Goal: Task Accomplishment & Management: Complete application form

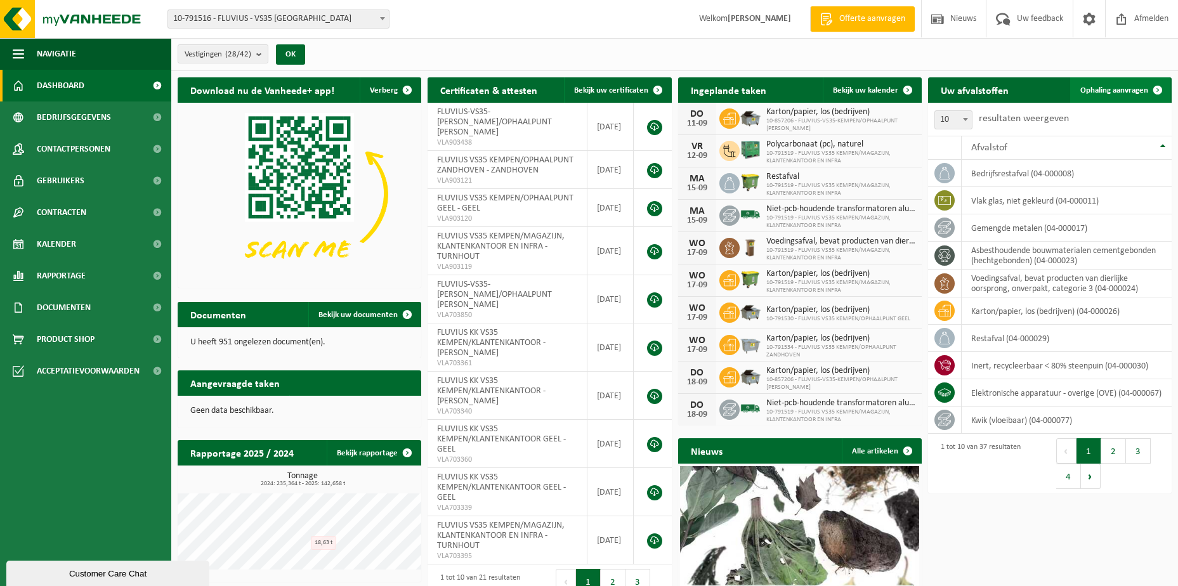
click at [1112, 90] on span "Ophaling aanvragen" at bounding box center [1114, 90] width 68 height 8
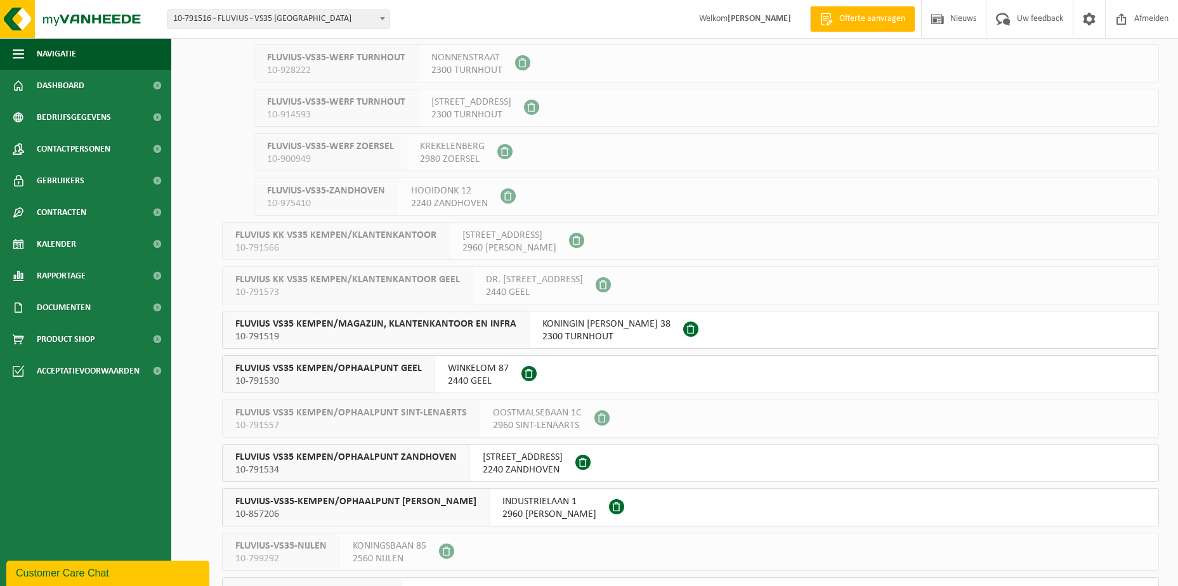
scroll to position [761, 0]
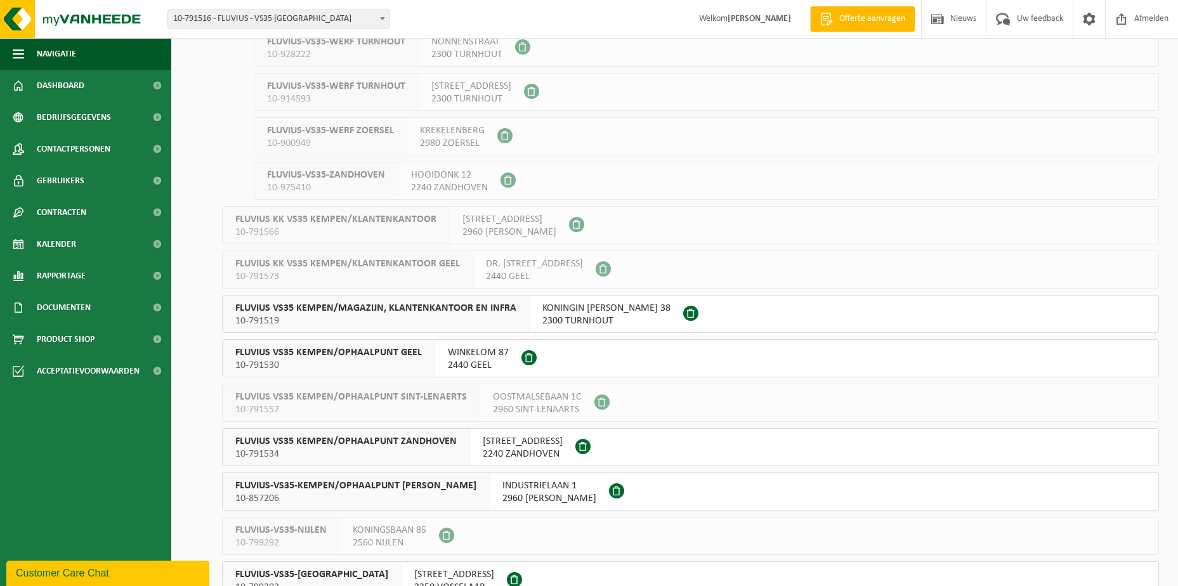
click at [580, 313] on span "KONINGIN ELISABETHLEI 38" at bounding box center [606, 308] width 128 height 13
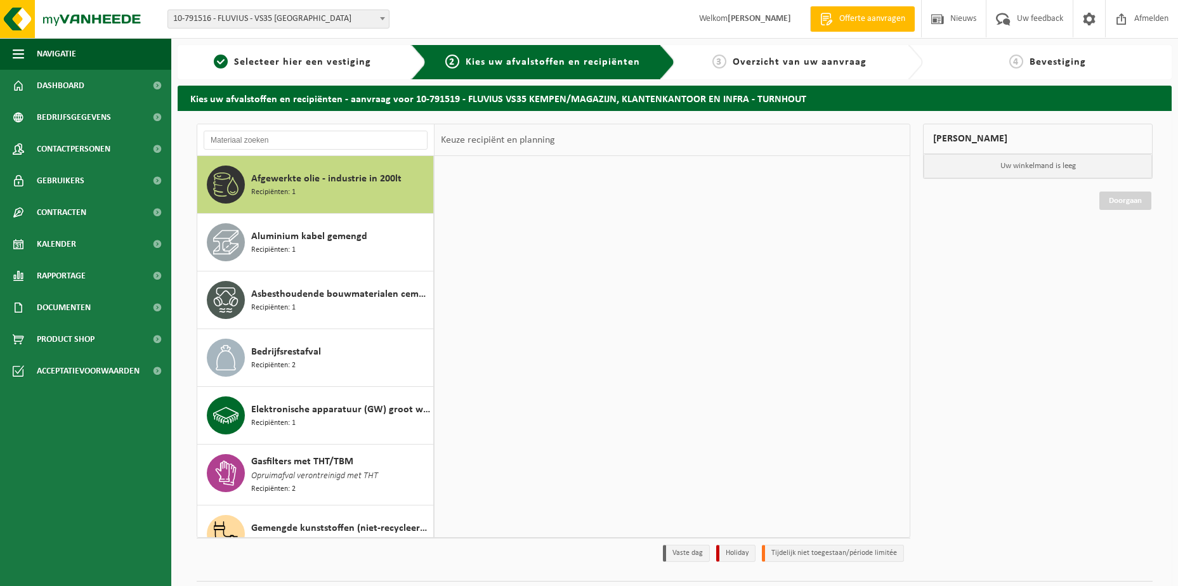
click at [580, 311] on div at bounding box center [672, 346] width 475 height 381
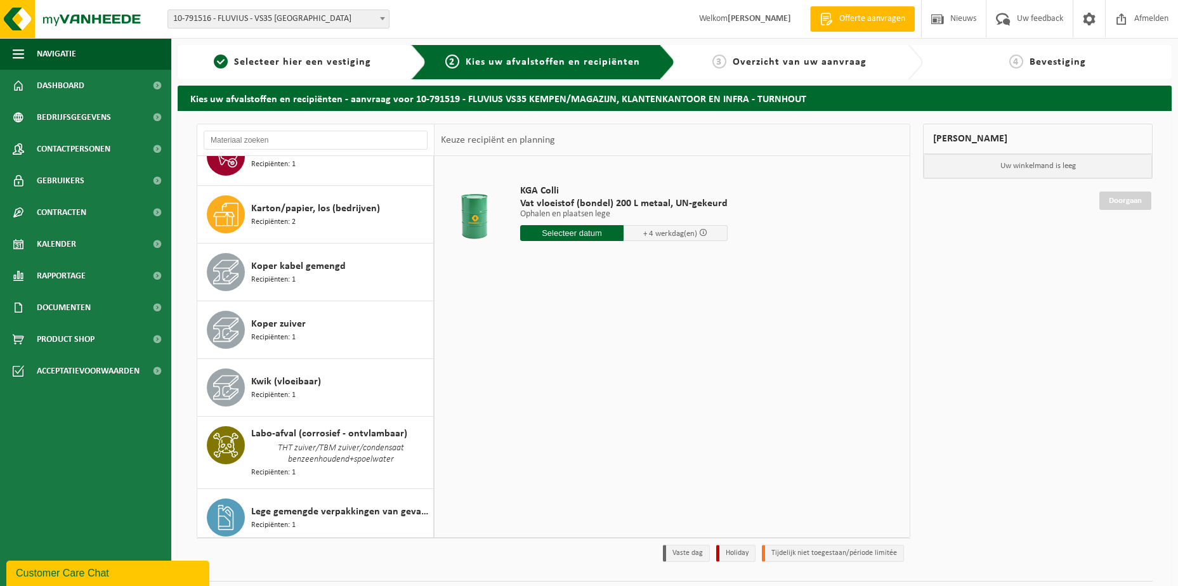
scroll to position [999, 0]
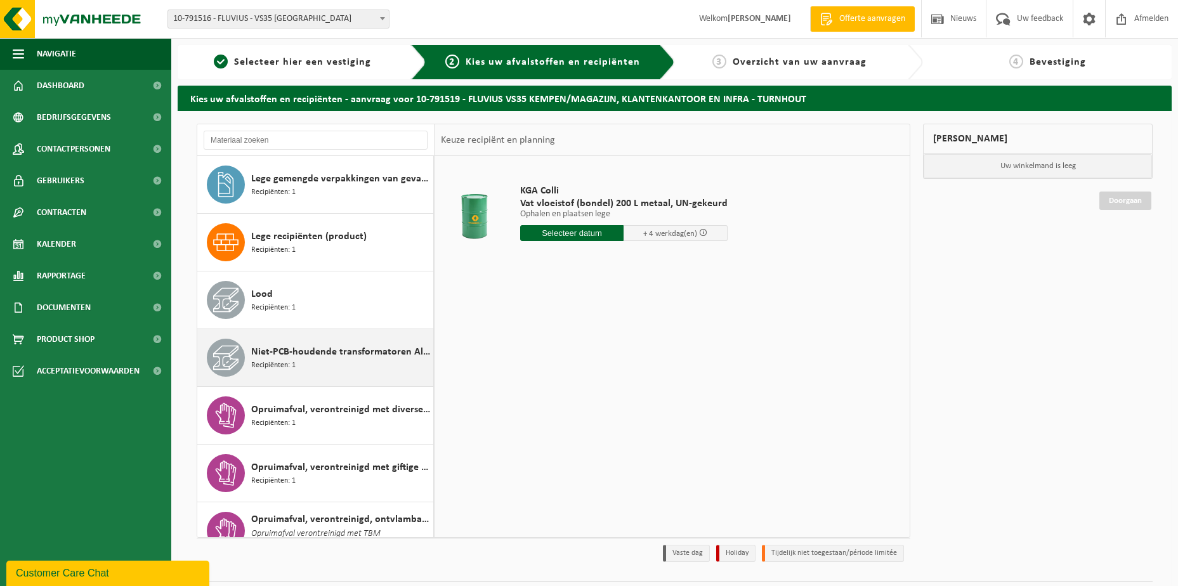
click at [316, 360] on div "Niet-PCB-houdende transformatoren Alu/Cu wikkelingen Recipiënten: 1" at bounding box center [340, 358] width 179 height 38
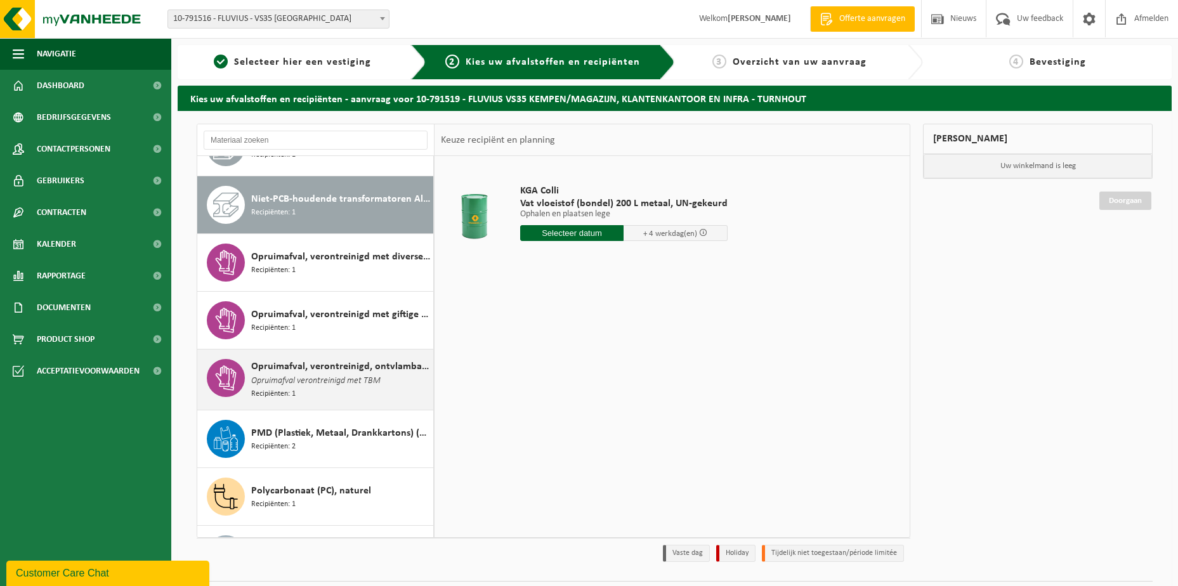
scroll to position [1168, 0]
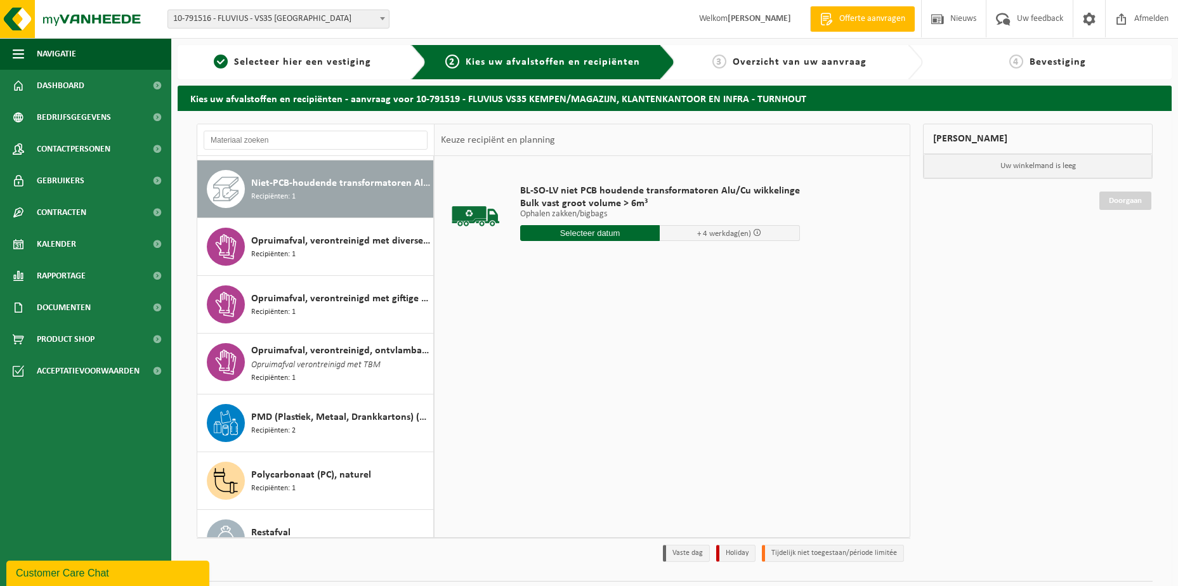
click at [556, 233] on input "text" at bounding box center [590, 233] width 140 height 16
click at [537, 385] on div "29" at bounding box center [532, 386] width 22 height 20
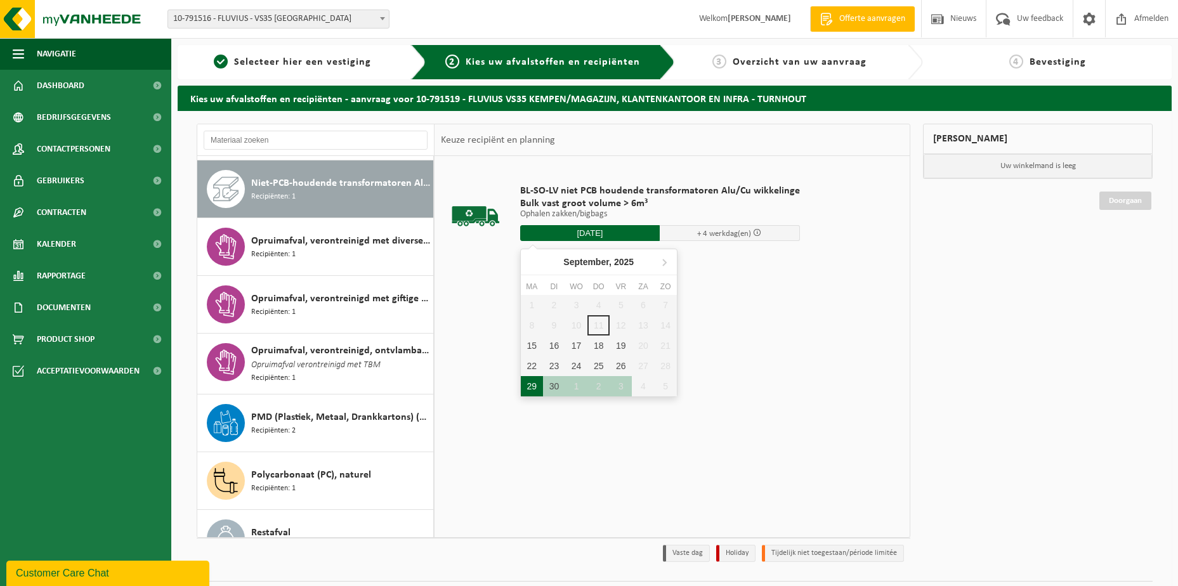
type input "Van 2025-09-29"
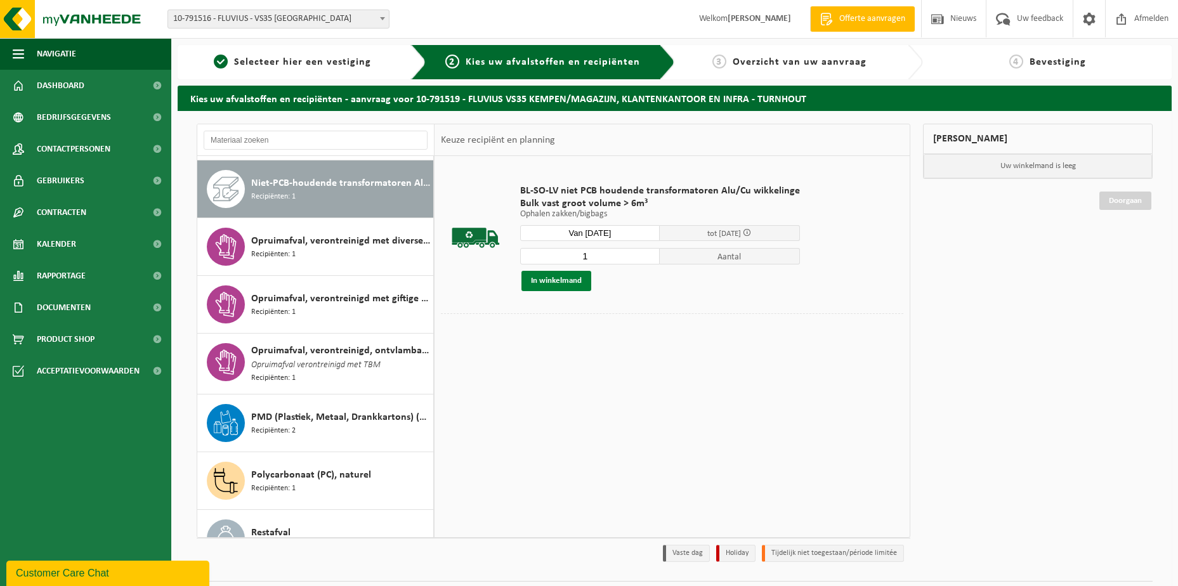
click at [558, 284] on button "In winkelmand" at bounding box center [556, 281] width 70 height 20
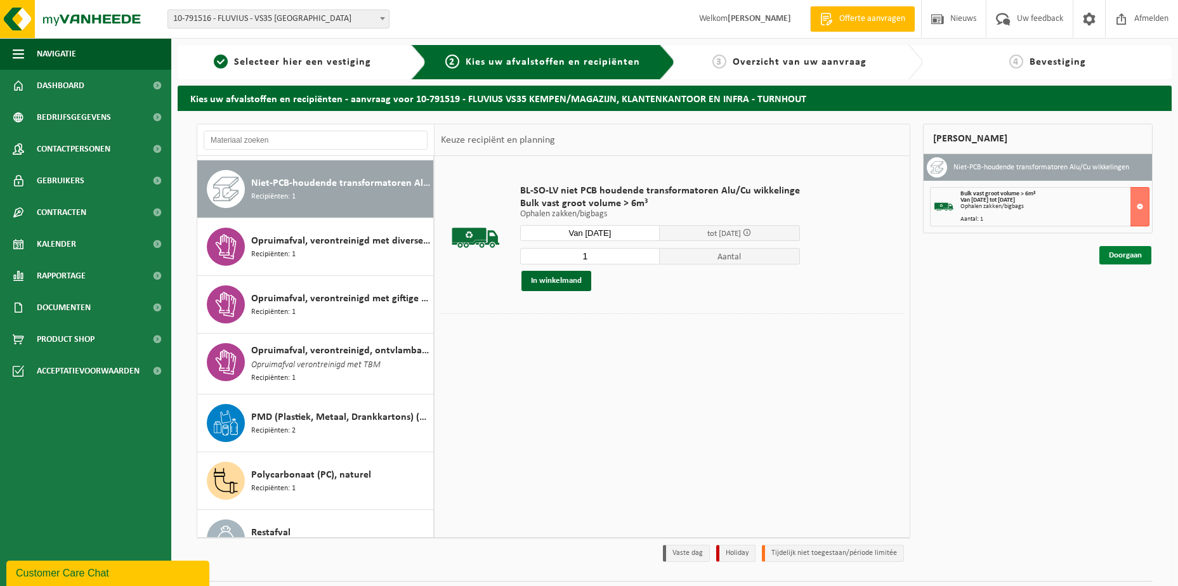
click at [1110, 254] on link "Doorgaan" at bounding box center [1125, 255] width 52 height 18
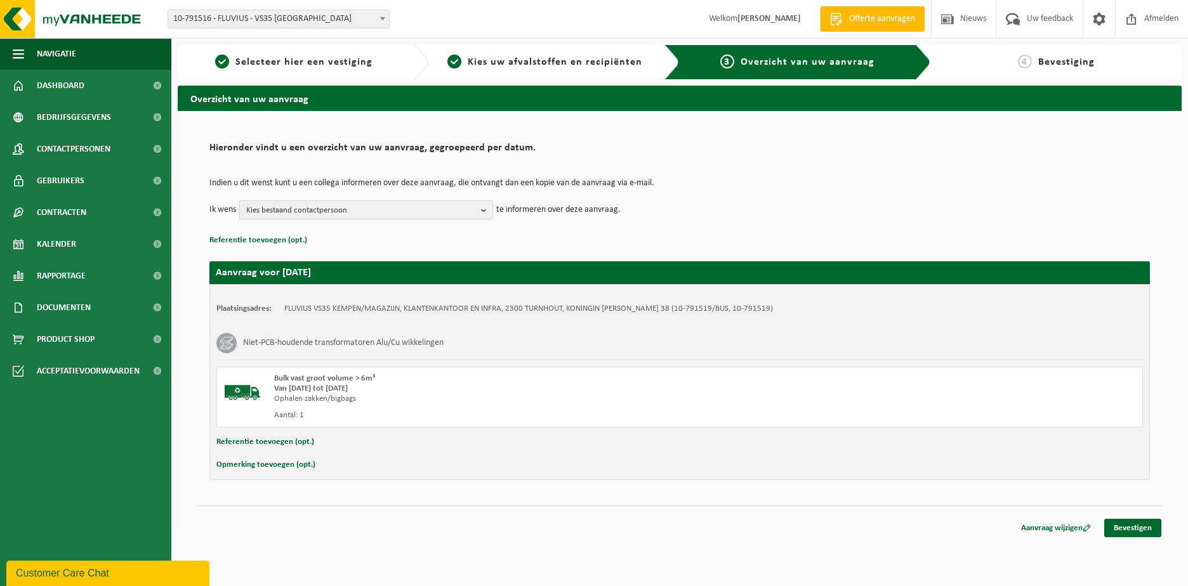
click at [488, 206] on b "button" at bounding box center [486, 210] width 11 height 18
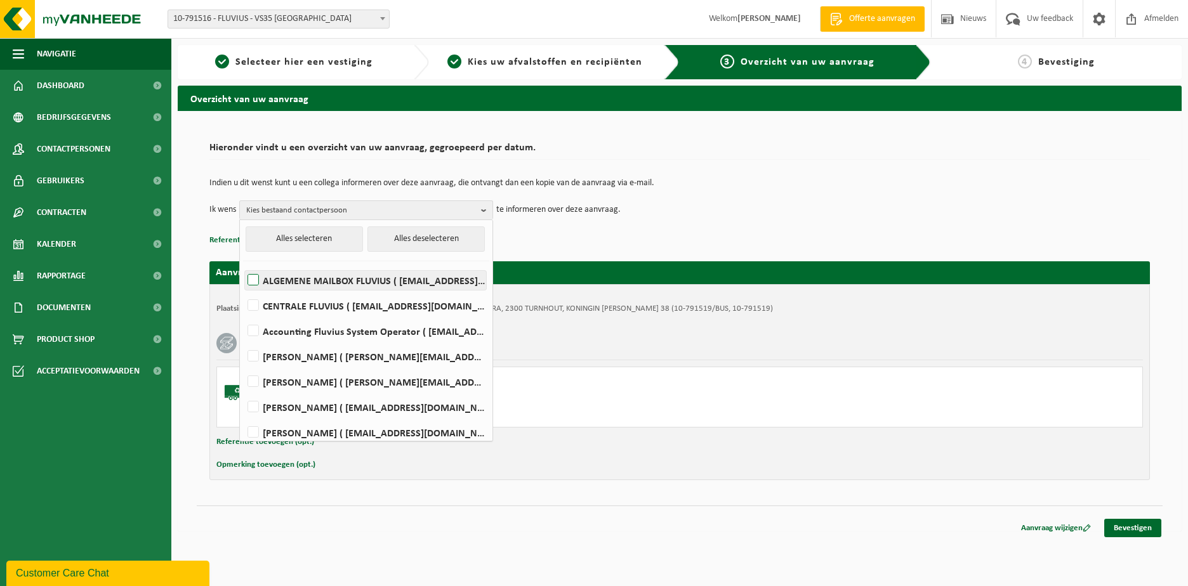
click at [363, 278] on label "ALGEMENE MAILBOX FLUVIUS ( fluvius-logistiek-afvalbeheer@fluvius.be )" at bounding box center [365, 280] width 241 height 19
click at [243, 265] on input "ALGEMENE MAILBOX FLUVIUS ( fluvius-logistiek-afvalbeheer@fluvius.be )" at bounding box center [242, 264] width 1 height 1
checkbox input "true"
click at [231, 440] on button "Referentie toevoegen (opt.)" at bounding box center [265, 442] width 98 height 16
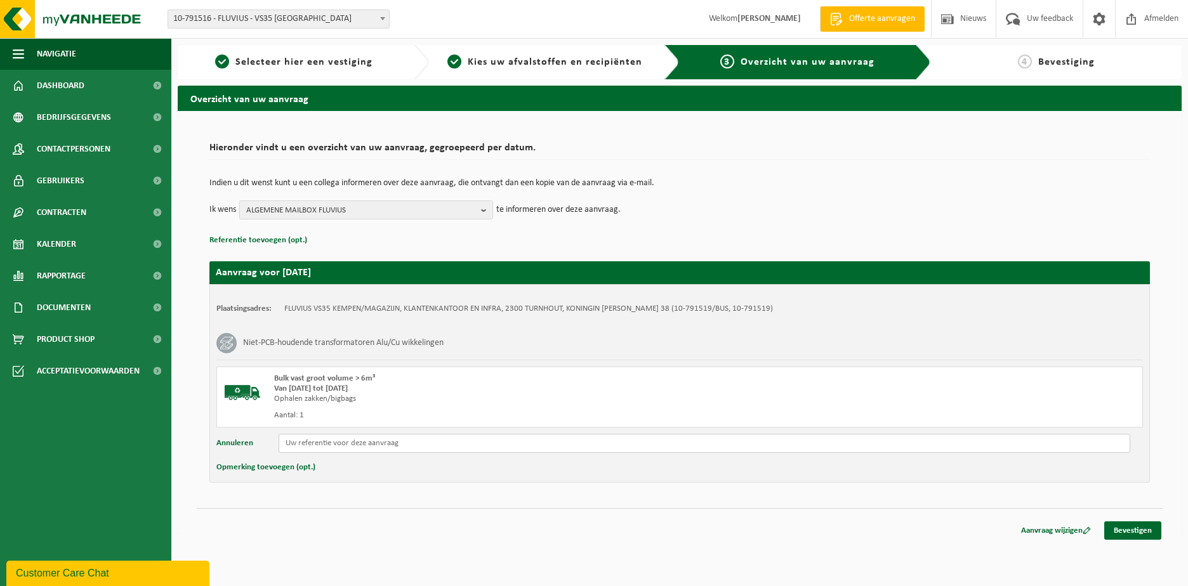
click at [299, 446] on input "text" at bounding box center [704, 443] width 851 height 19
click at [372, 444] on input "reeds in Beringen SN" at bounding box center [704, 443] width 851 height 19
paste input "8912054"
click at [412, 446] on input "reeds in Beringen SN 8912054" at bounding box center [704, 443] width 851 height 19
paste input "ID:6254 bouwjaar:1989"
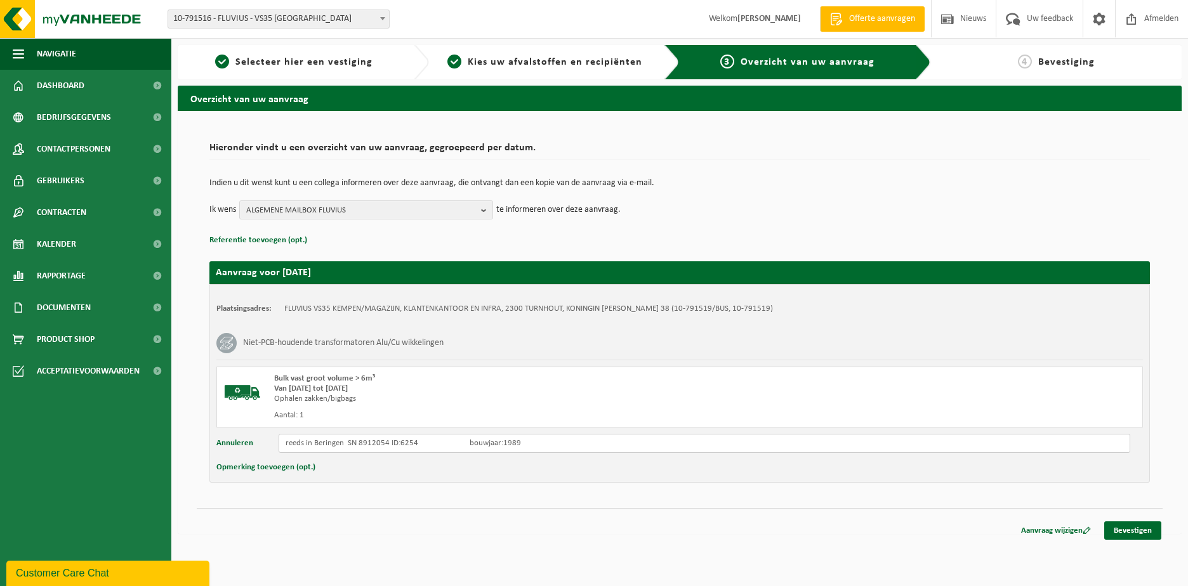
click at [387, 445] on input "reeds in Beringen SN 8912054 ID:6254 bouwjaar:1989" at bounding box center [704, 443] width 851 height 19
click at [471, 448] on input "reeds in Beringen SN 8912054 ID:6254 bouwjaar:1989" at bounding box center [704, 443] width 851 height 19
click at [416, 441] on input "reeds in Beringen SN 8912054 ID:6 bouwjaar:1989" at bounding box center [704, 443] width 851 height 19
click at [494, 437] on input "reeds in Beringen SN 8912054 ID:6254 bouwjaar:1989" at bounding box center [704, 443] width 851 height 19
type input "reeds in Beringen SN 8912054 ID:6254 bouwjaar:1989 250 KVA Slopen"
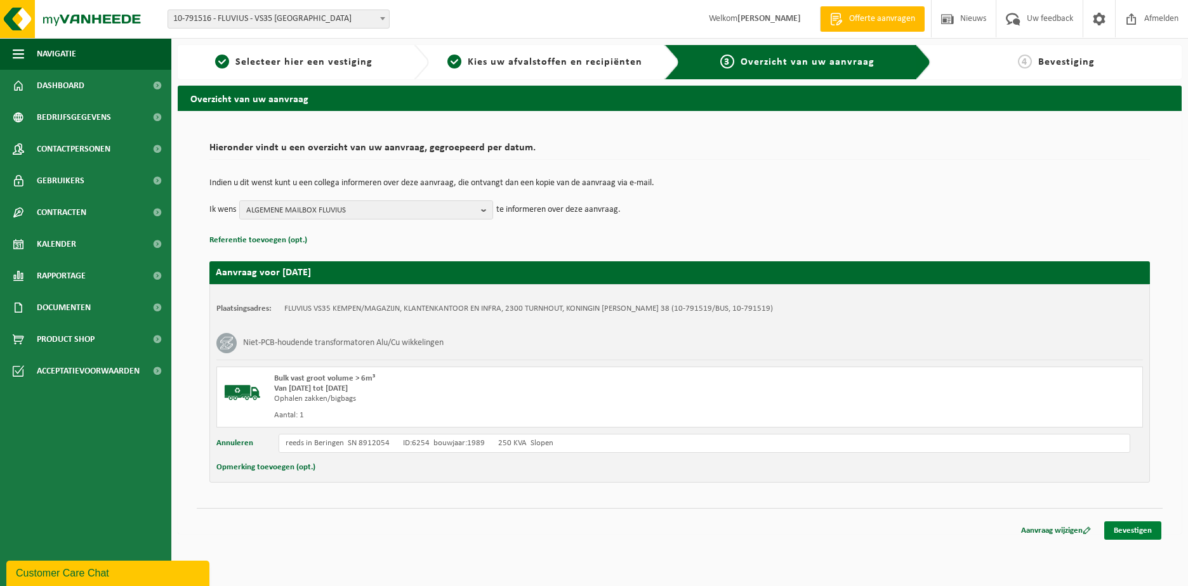
click at [1122, 527] on link "Bevestigen" at bounding box center [1132, 530] width 57 height 18
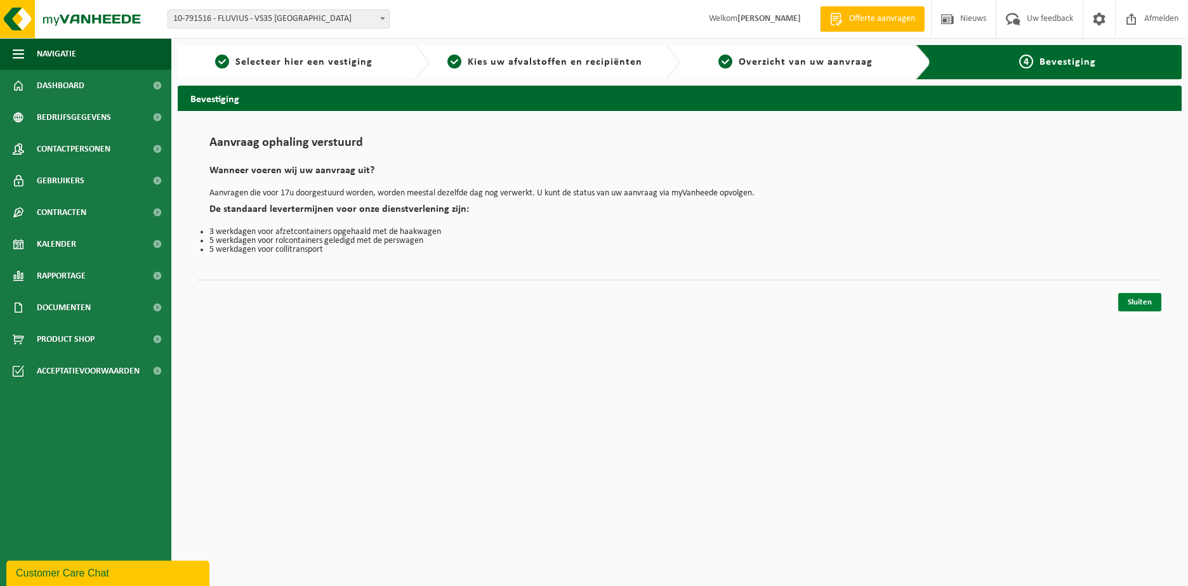
click at [1121, 298] on link "Sluiten" at bounding box center [1139, 302] width 43 height 18
